Goal: Register for event/course

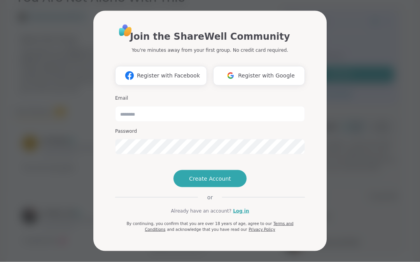
scroll to position [143, 0]
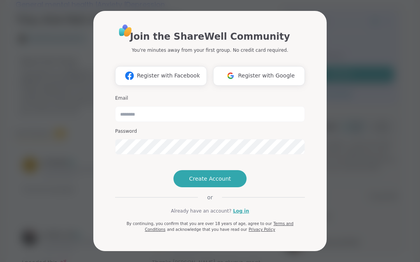
click at [245, 214] on link "Log in" at bounding box center [241, 210] width 16 height 7
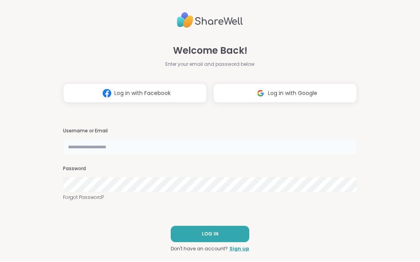
click at [126, 146] on input "text" at bounding box center [210, 147] width 294 height 16
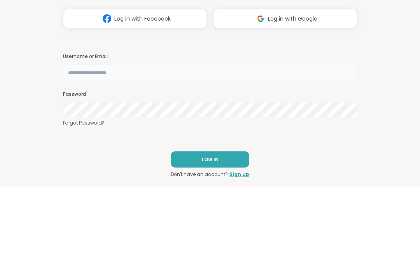
type input "**********"
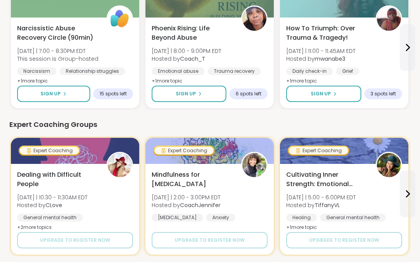
scroll to position [150, 0]
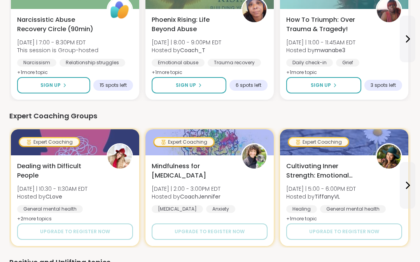
click at [330, 170] on span "Cultivating Inner Strength: Emotional Regulation" at bounding box center [326, 170] width 81 height 19
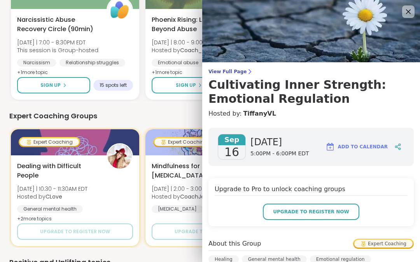
click at [325, 209] on span "Upgrade to register now" at bounding box center [311, 211] width 76 height 7
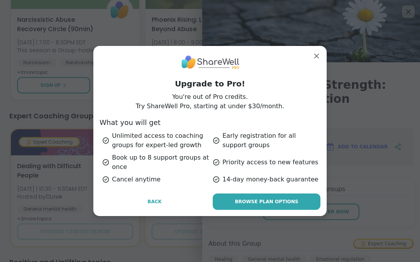
click at [275, 209] on link "Browse Plan Options" at bounding box center [267, 201] width 108 height 16
